Goal: Task Accomplishment & Management: Manage account settings

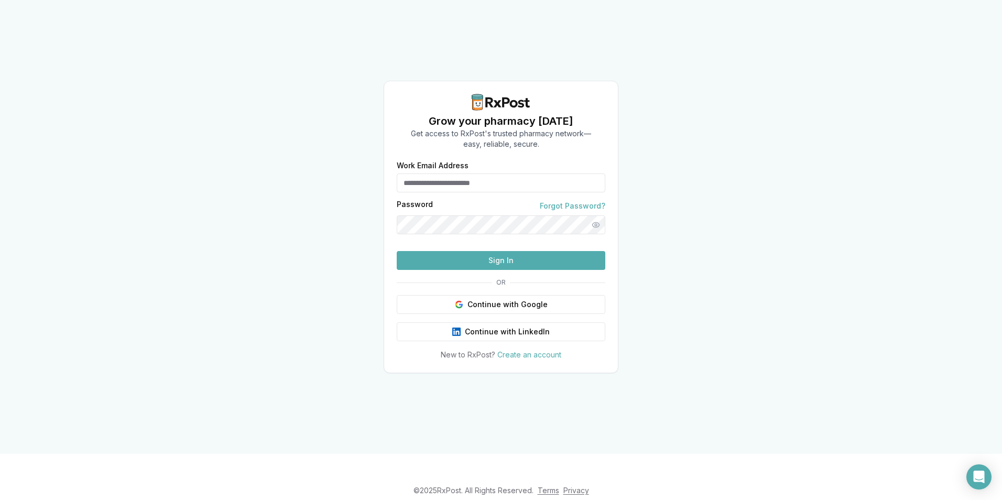
click at [436, 201] on div "Password Forgot Password?" at bounding box center [501, 206] width 209 height 10
click at [428, 173] on input "Work Email Address" at bounding box center [501, 182] width 209 height 19
type input "**********"
click at [513, 270] on button "Sign In" at bounding box center [501, 260] width 209 height 19
click at [512, 270] on form "**********" at bounding box center [501, 216] width 209 height 108
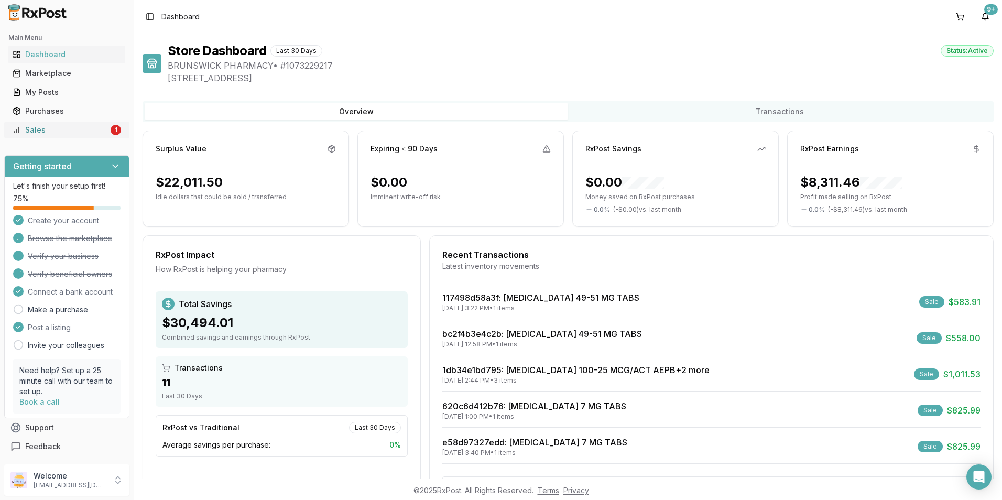
click at [23, 135] on link "Sales 1" at bounding box center [66, 130] width 117 height 19
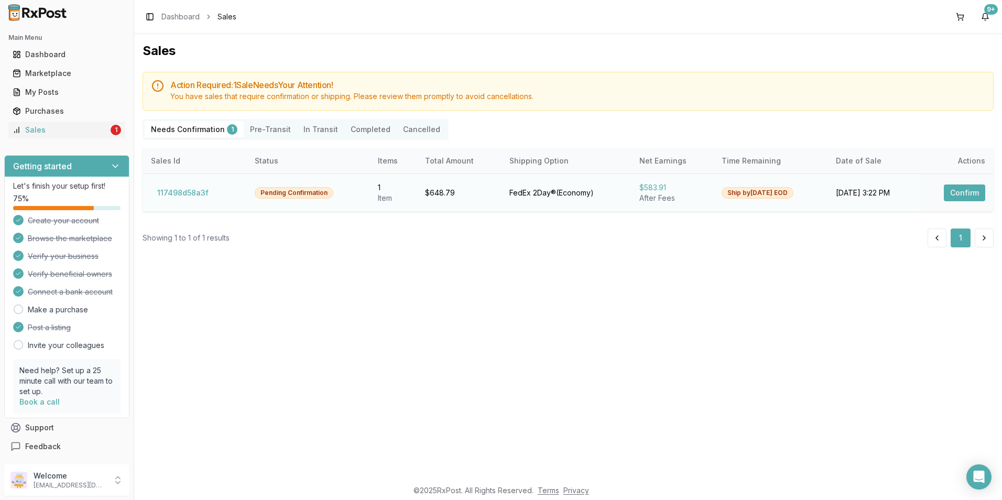
click at [951, 196] on button "Confirm" at bounding box center [964, 192] width 41 height 17
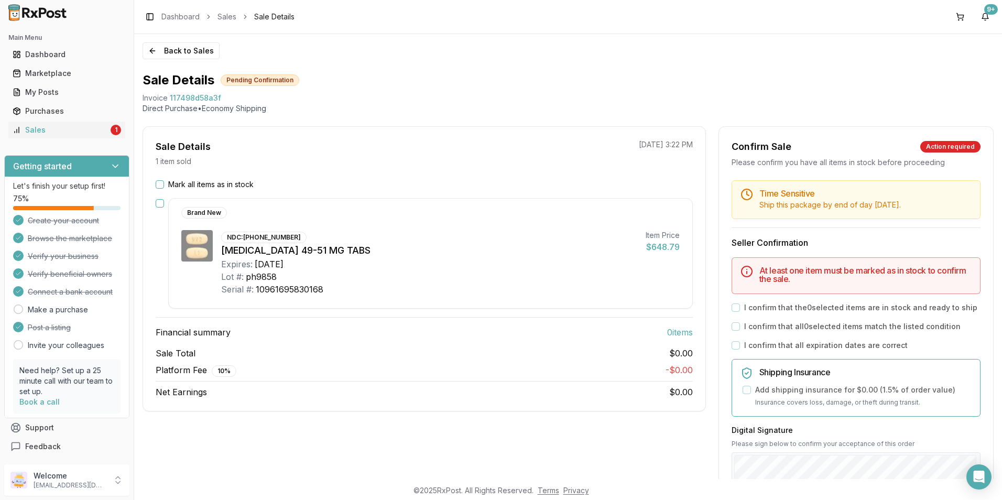
click at [158, 186] on button "Mark all items as in stock" at bounding box center [160, 184] width 8 height 8
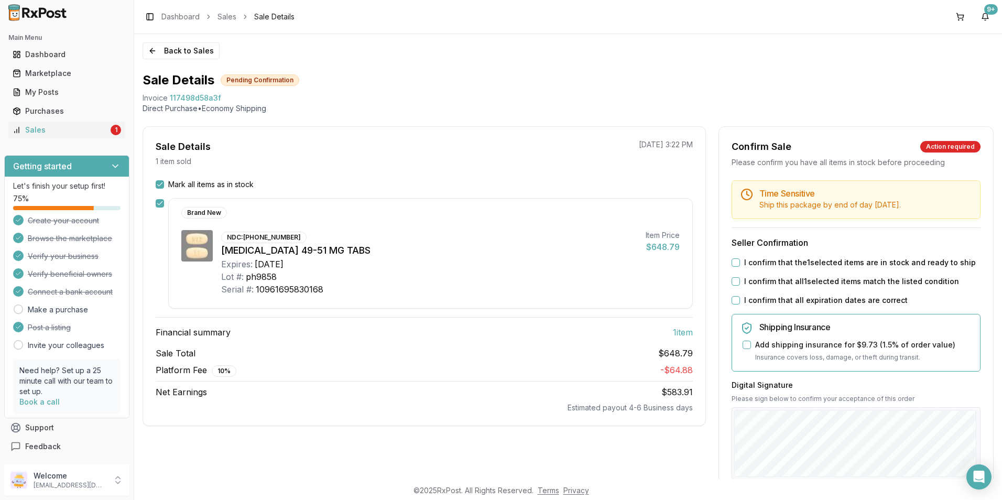
click at [736, 261] on button "I confirm that the 1 selected items are in stock and ready to ship" at bounding box center [735, 262] width 8 height 8
drag, startPoint x: 734, startPoint y: 284, endPoint x: 735, endPoint y: 293, distance: 8.9
click at [734, 285] on button "I confirm that all 1 selected items match the listed condition" at bounding box center [735, 281] width 8 height 8
click at [734, 302] on button "I confirm that all expiration dates are correct" at bounding box center [735, 300] width 8 height 8
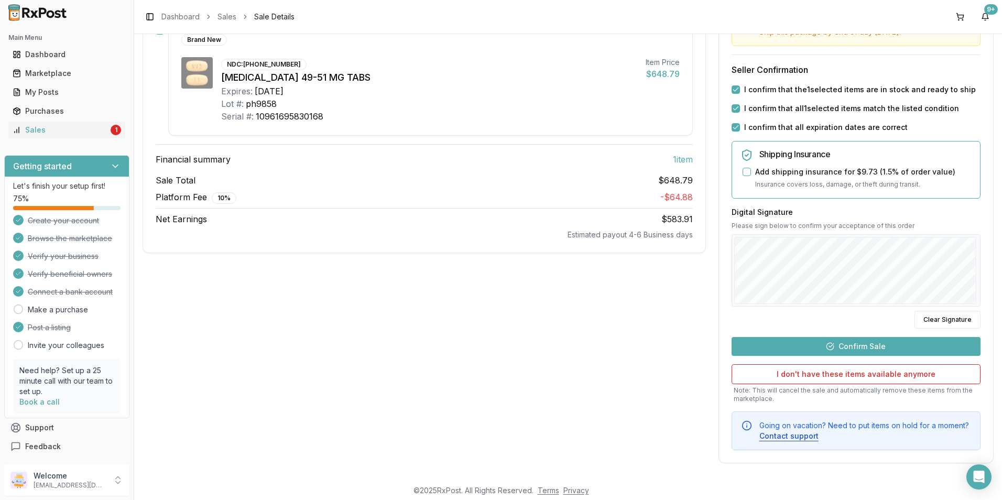
scroll to position [174, 0]
click at [850, 348] on button "Confirm Sale" at bounding box center [855, 345] width 249 height 19
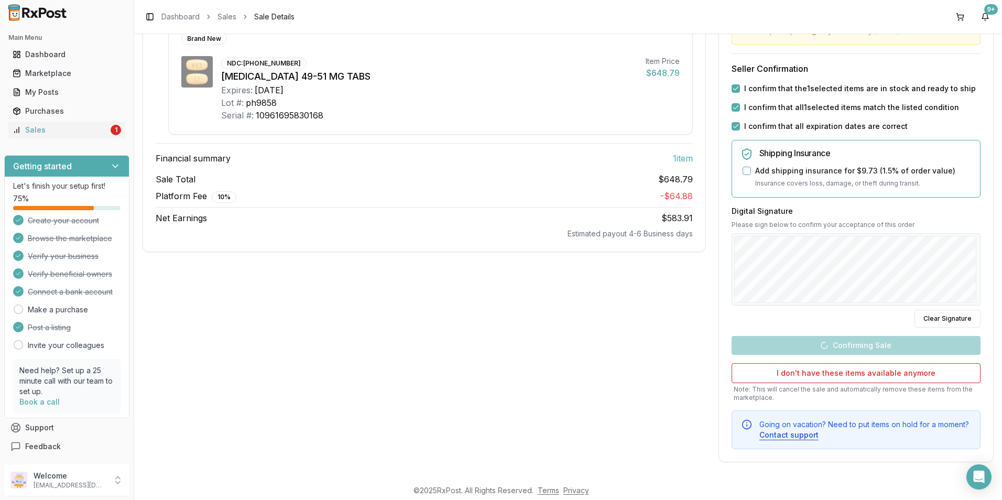
scroll to position [0, 0]
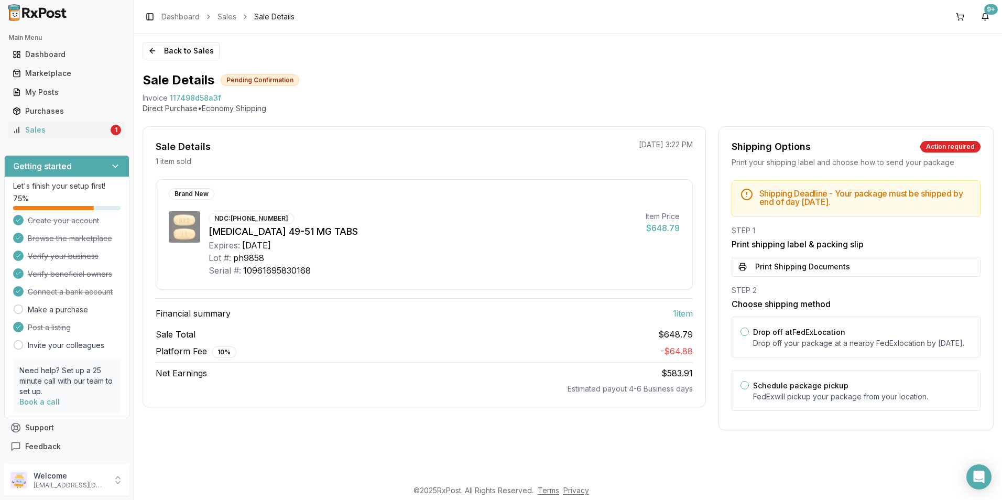
click at [805, 268] on button "Print Shipping Documents" at bounding box center [855, 267] width 249 height 20
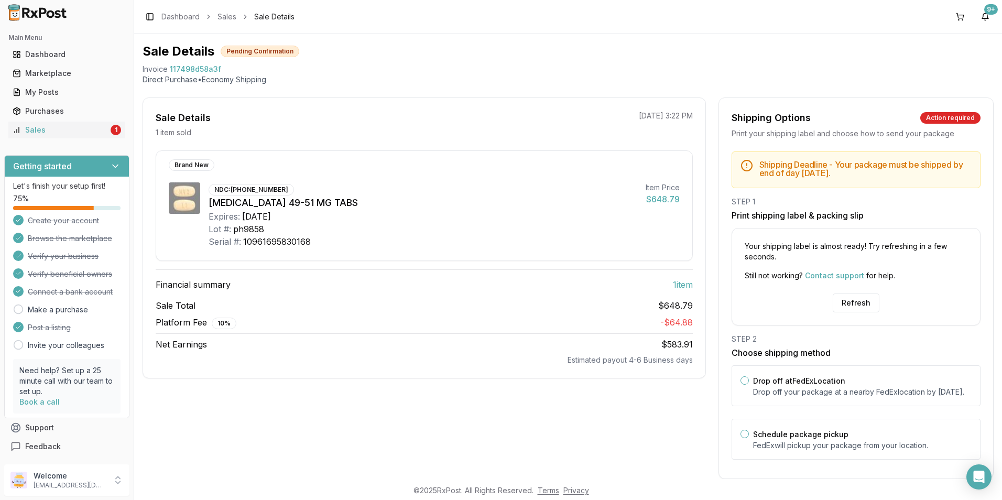
scroll to position [56, 0]
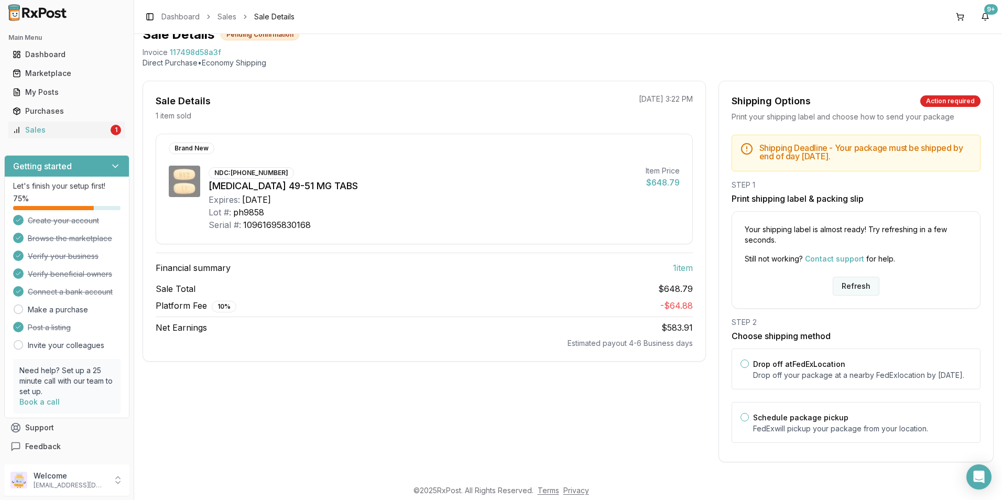
click at [847, 277] on button "Refresh" at bounding box center [856, 286] width 47 height 19
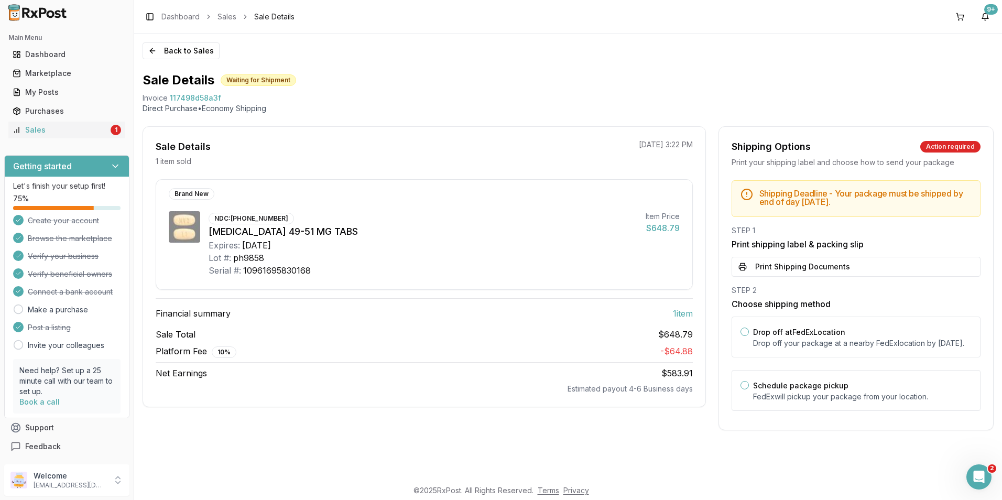
click at [806, 270] on button "Print Shipping Documents" at bounding box center [855, 267] width 249 height 20
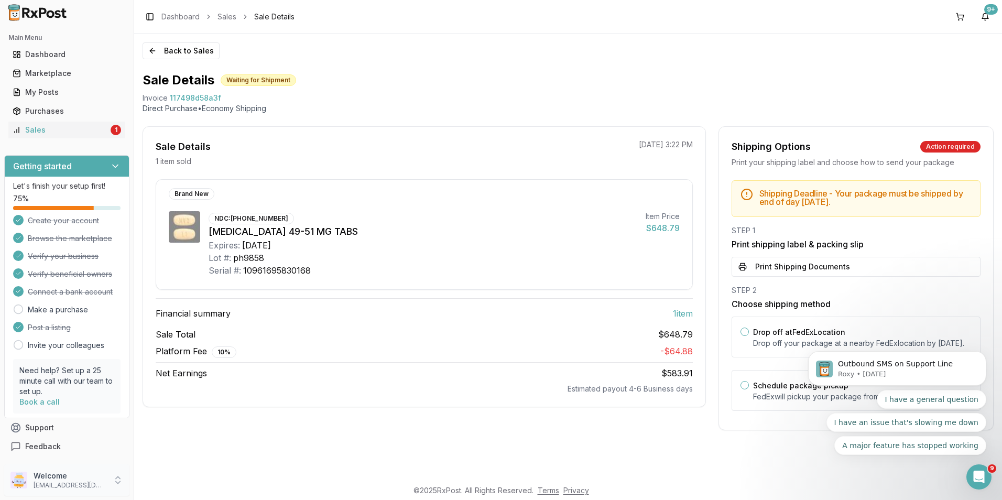
click at [58, 475] on p "Welcome" at bounding box center [70, 476] width 73 height 10
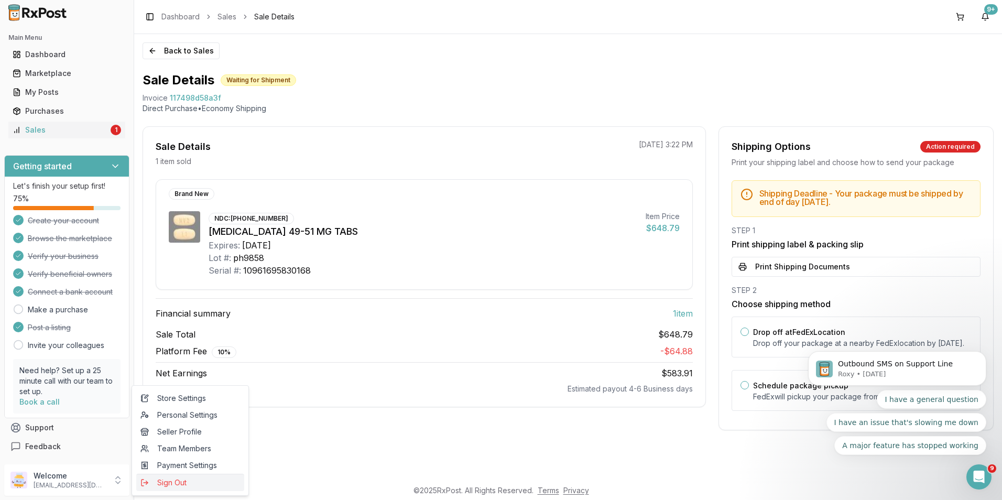
click at [152, 479] on span "Sign Out" at bounding box center [190, 482] width 100 height 10
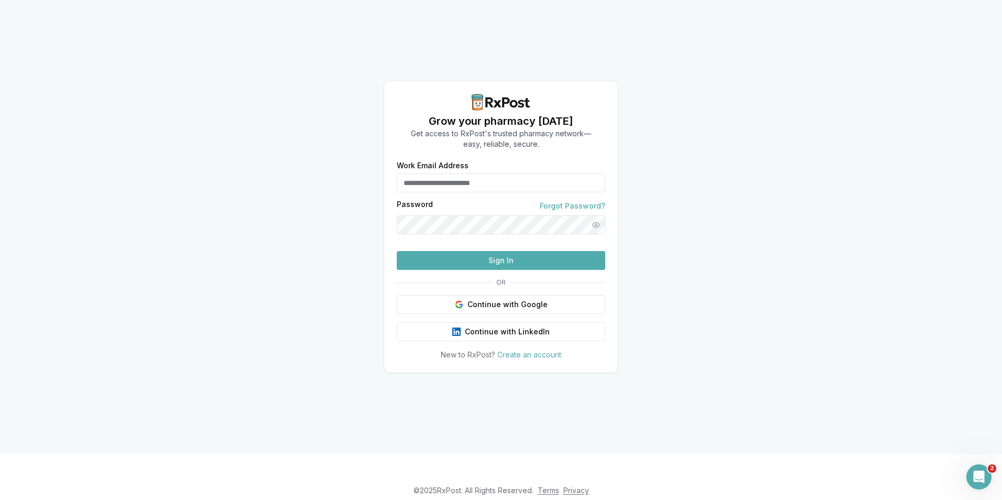
click at [486, 201] on div "Password Forgot Password?" at bounding box center [501, 206] width 209 height 10
click at [480, 173] on input "Work Email Address" at bounding box center [501, 182] width 209 height 19
type input "**********"
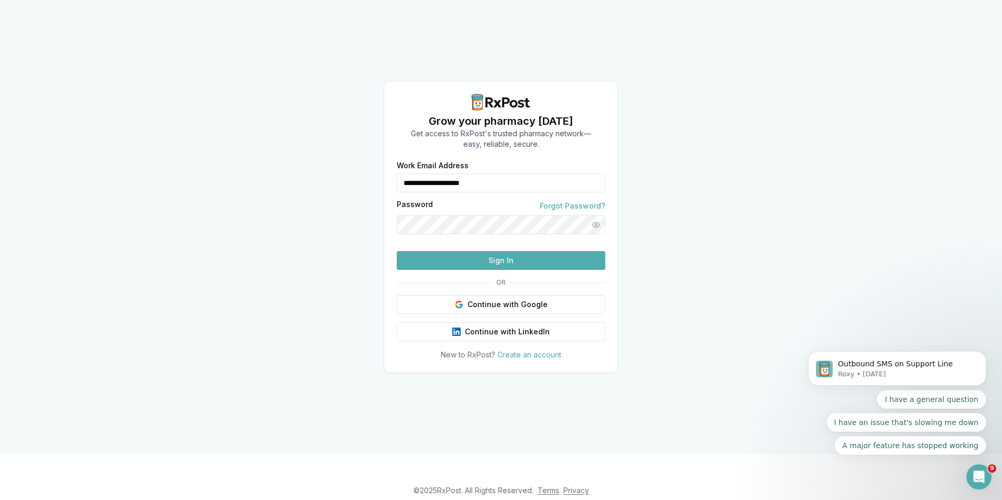
click at [494, 270] on button "Sign In" at bounding box center [501, 260] width 209 height 19
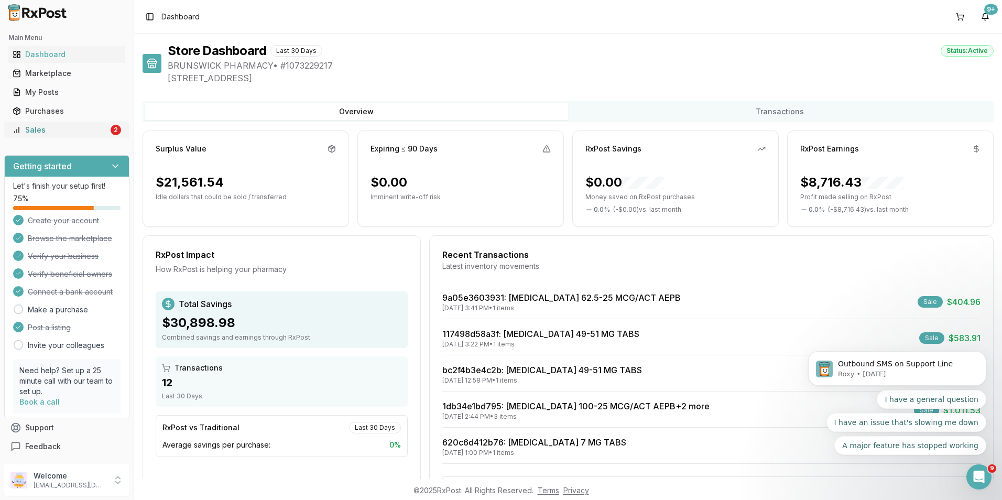
click at [41, 128] on div "Sales" at bounding box center [61, 130] width 96 height 10
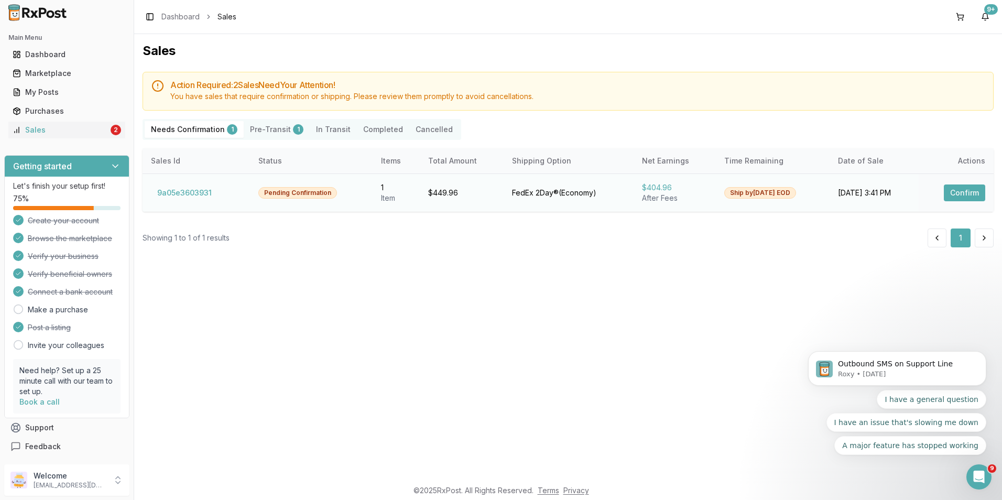
click at [972, 190] on button "Confirm" at bounding box center [964, 192] width 41 height 17
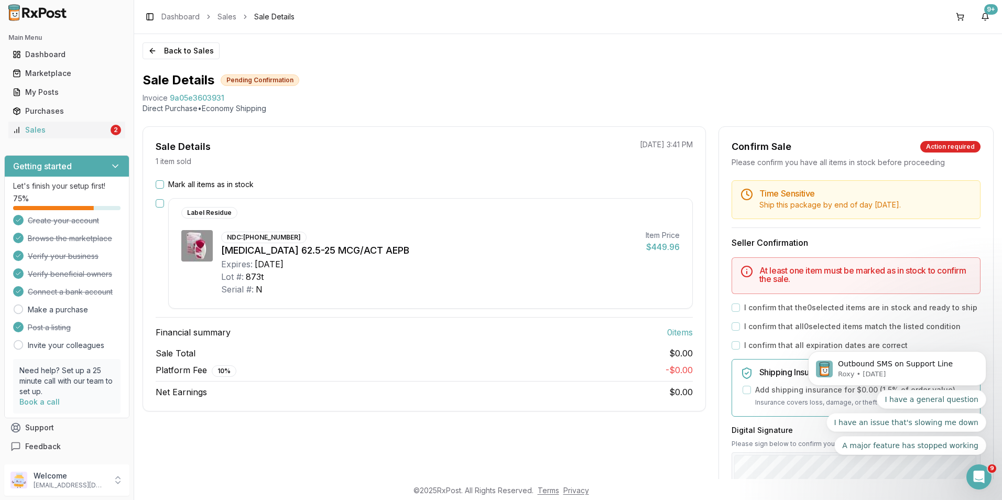
drag, startPoint x: 162, startPoint y: 182, endPoint x: 161, endPoint y: 193, distance: 11.1
click at [162, 183] on button "Mark all items as in stock" at bounding box center [160, 184] width 8 height 8
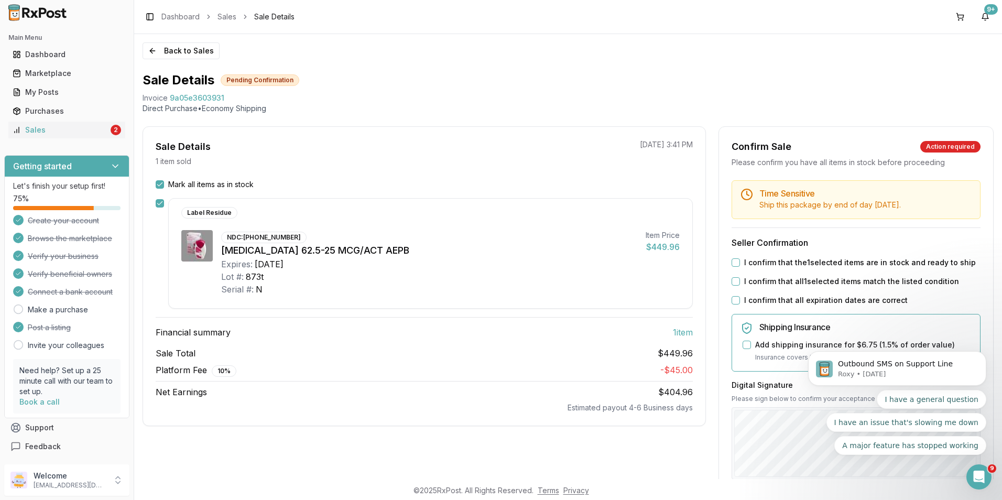
drag, startPoint x: 733, startPoint y: 264, endPoint x: 735, endPoint y: 271, distance: 8.1
click at [733, 264] on button "I confirm that the 1 selected items are in stock and ready to ship" at bounding box center [735, 262] width 8 height 8
drag, startPoint x: 734, startPoint y: 281, endPoint x: 734, endPoint y: 288, distance: 7.4
click at [734, 283] on button "I confirm that all 1 selected items match the listed condition" at bounding box center [735, 281] width 8 height 8
click at [731, 298] on button "I confirm that all expiration dates are correct" at bounding box center [735, 300] width 8 height 8
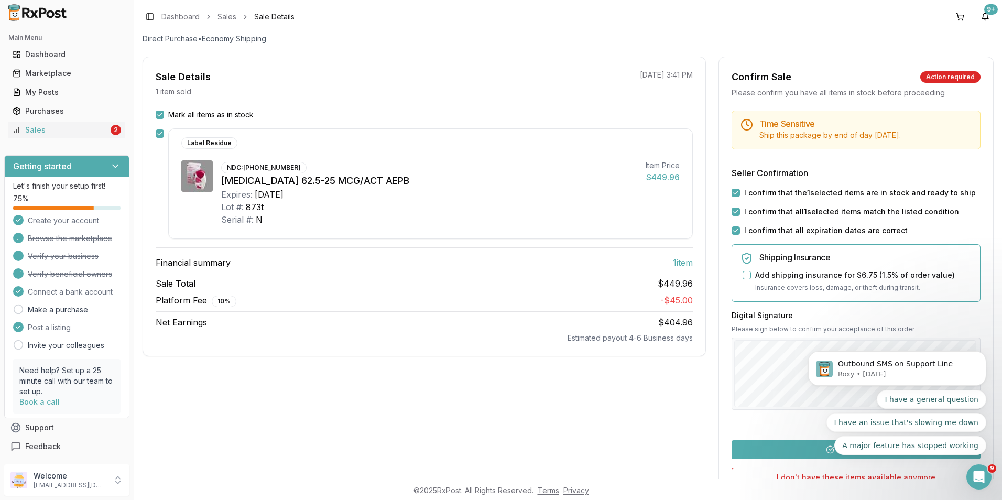
scroll to position [174, 0]
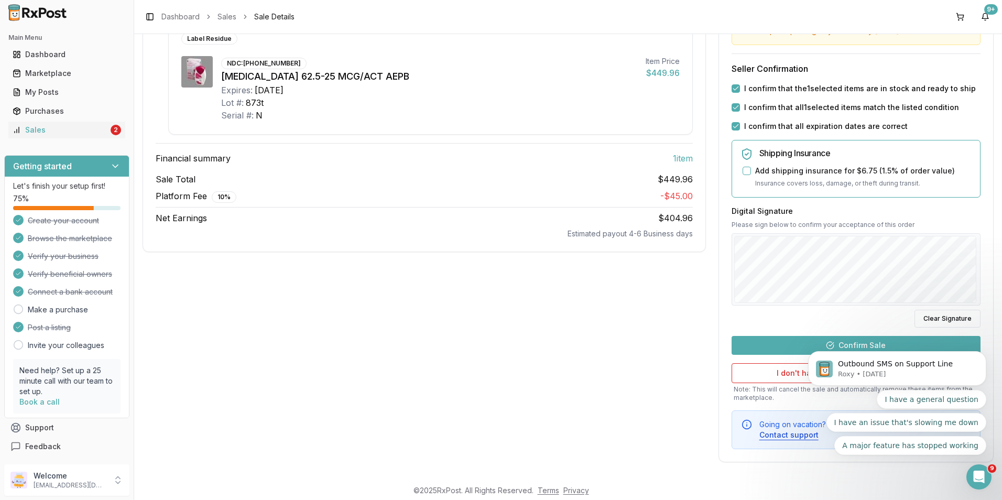
click at [807, 342] on div "Outbound SMS on Support Line Roxy • 5d ago I have a general question I have an …" at bounding box center [897, 389] width 193 height 131
click at [830, 339] on div "Outbound SMS on Support Line Roxy • 5d ago I have a general question I have an …" at bounding box center [897, 389] width 193 height 131
click at [979, 353] on button "Dismiss notification" at bounding box center [983, 354] width 11 height 11
click at [981, 354] on icon "Dismiss notification" at bounding box center [983, 354] width 6 height 6
click at [979, 358] on button "Dismiss notification" at bounding box center [983, 354] width 14 height 14
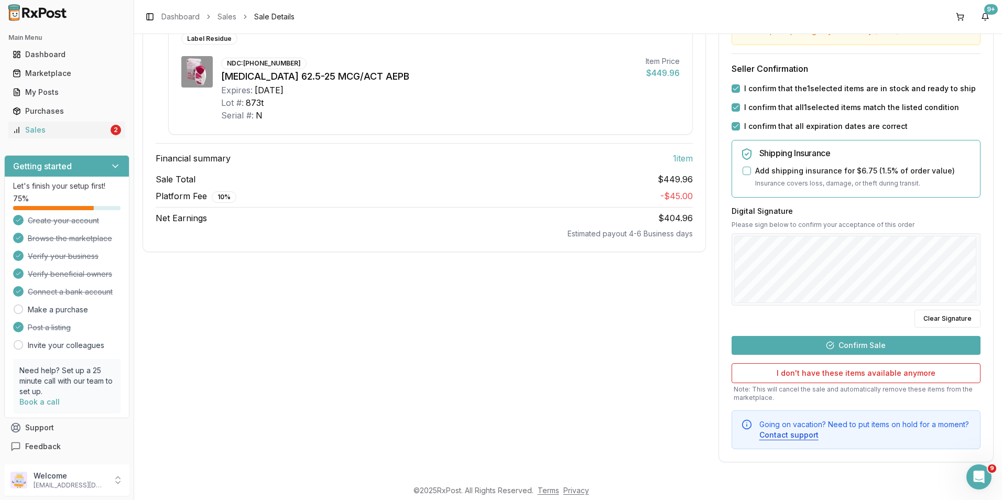
click at [936, 350] on button "Confirm Sale" at bounding box center [855, 345] width 249 height 19
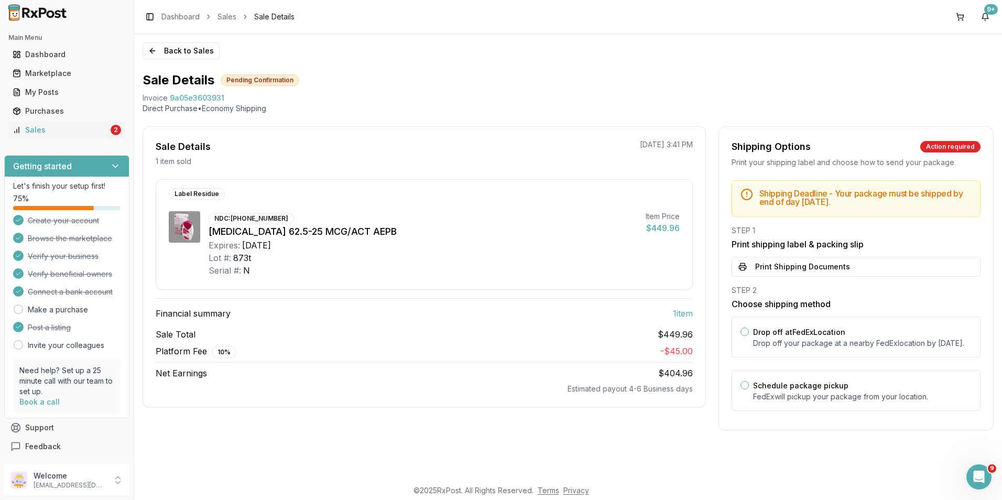
scroll to position [0, 0]
click at [788, 266] on button "Print Shipping Documents" at bounding box center [855, 267] width 249 height 20
click at [787, 271] on button "Print Shipping Documents" at bounding box center [855, 267] width 249 height 20
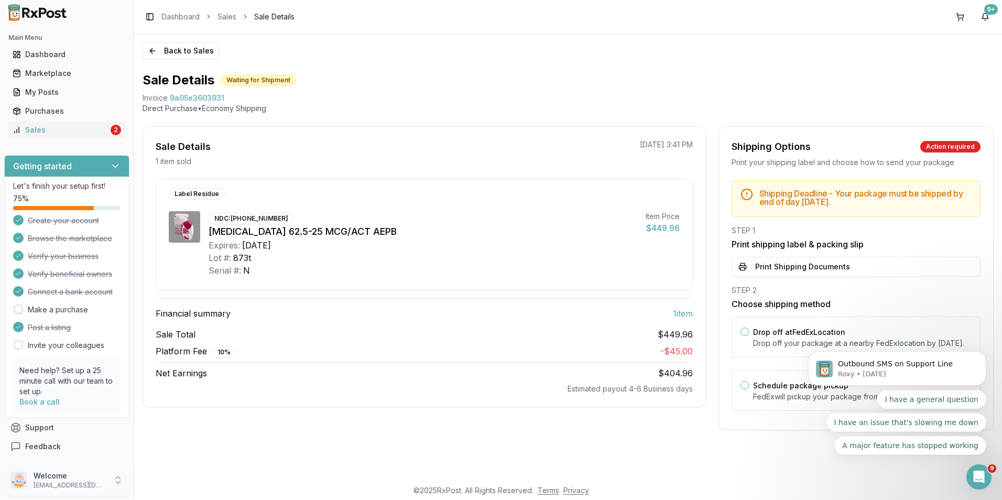
click at [46, 483] on p "alpesh_jiny@yahoo.com" at bounding box center [70, 485] width 73 height 8
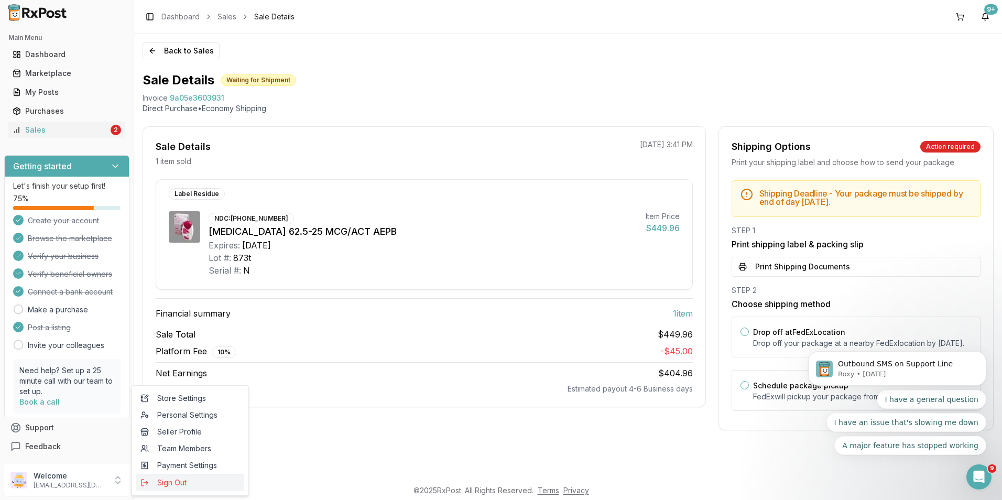
click at [156, 482] on span "Sign Out" at bounding box center [190, 482] width 100 height 10
